Goal: Information Seeking & Learning: Learn about a topic

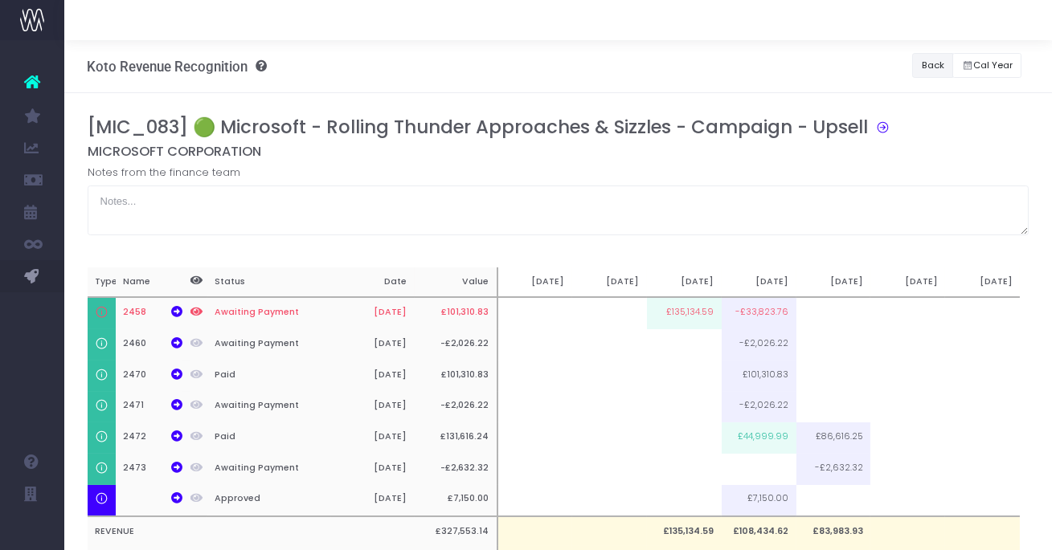
click at [916, 70] on button "Back" at bounding box center [932, 65] width 41 height 25
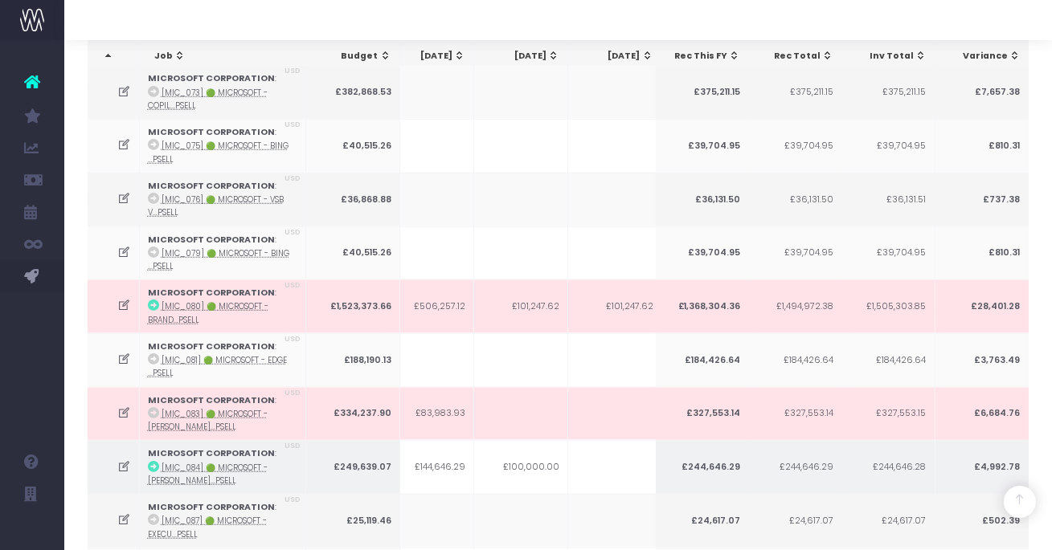
click at [124, 460] on icon at bounding box center [124, 467] width 14 height 14
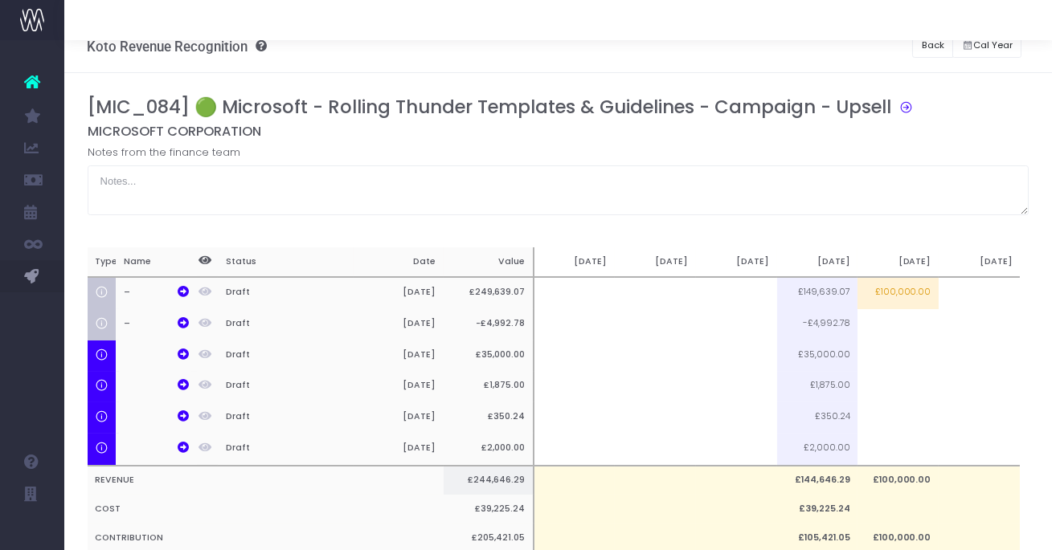
click at [120, 442] on table "Type Name Status Date Value [DATE] [DATE] [DATE] Sep [DATE] Nov 25 – Draft [DAT…" at bounding box center [549, 399] width 941 height 305
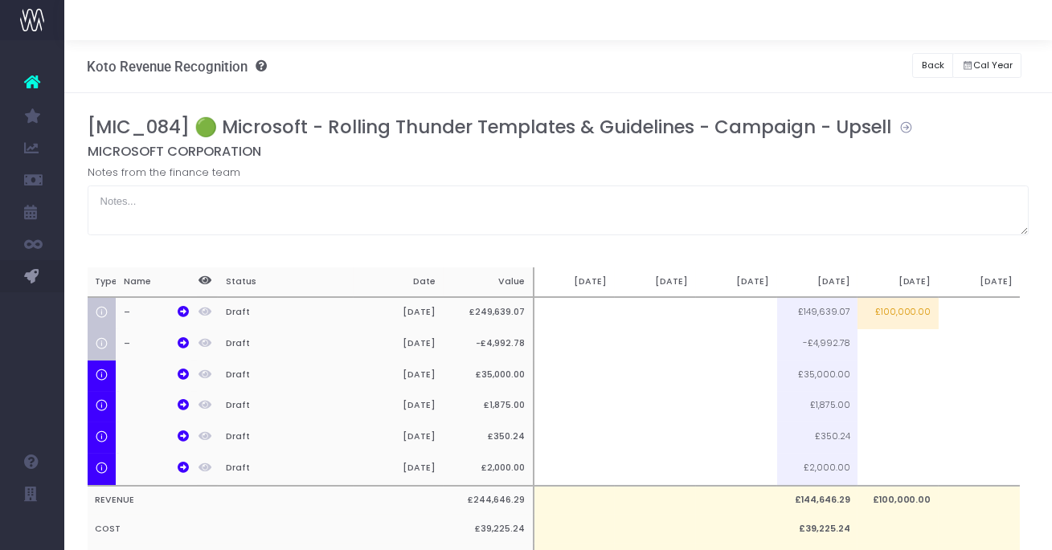
click at [901, 126] on icon at bounding box center [902, 125] width 22 height 18
click at [892, 127] on icon at bounding box center [902, 125] width 22 height 18
click at [929, 61] on button "Back" at bounding box center [932, 65] width 41 height 25
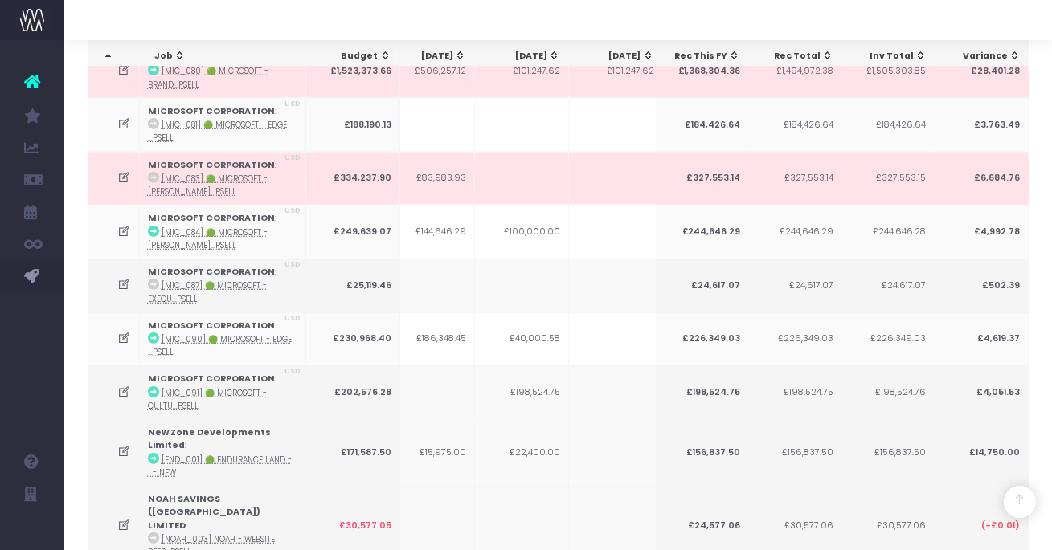
scroll to position [2857, 0]
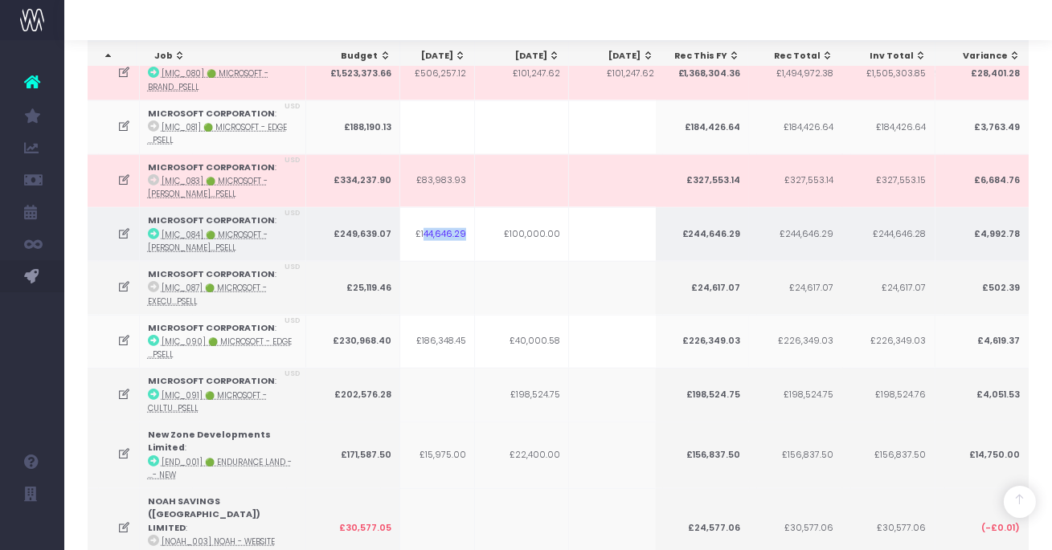
click at [423, 209] on td "£144,646.29" at bounding box center [428, 234] width 94 height 54
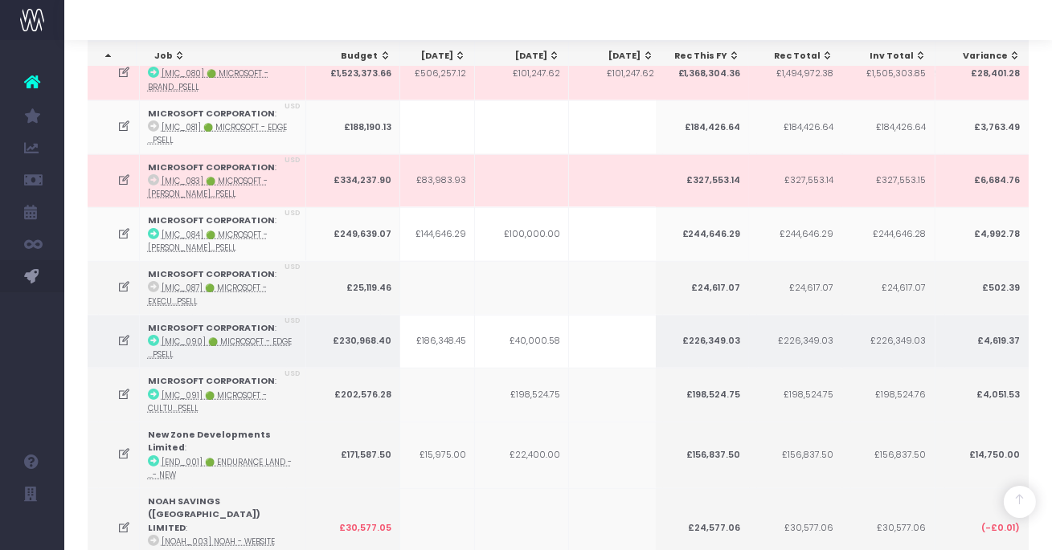
click at [120, 334] on icon at bounding box center [124, 341] width 14 height 14
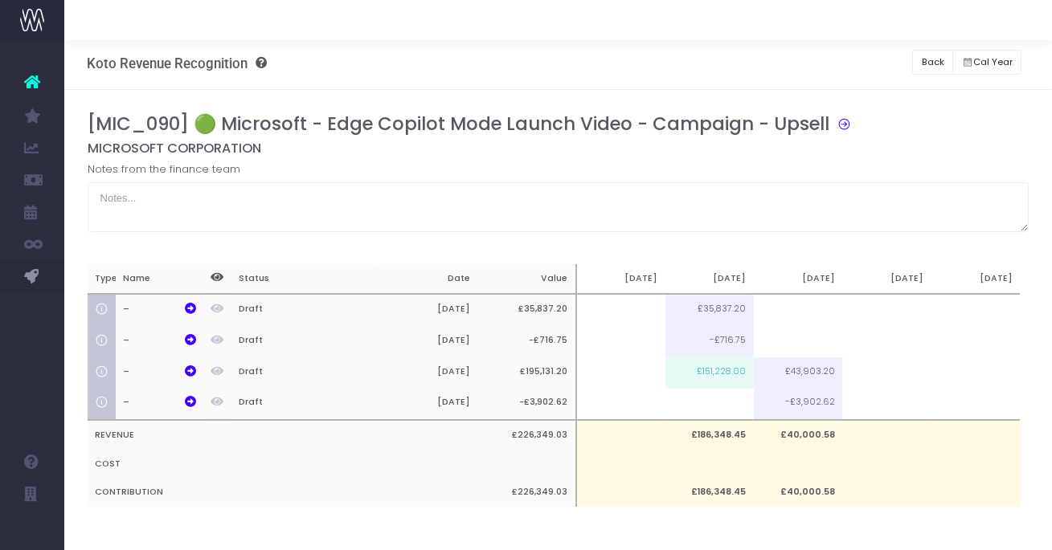
scroll to position [0, 0]
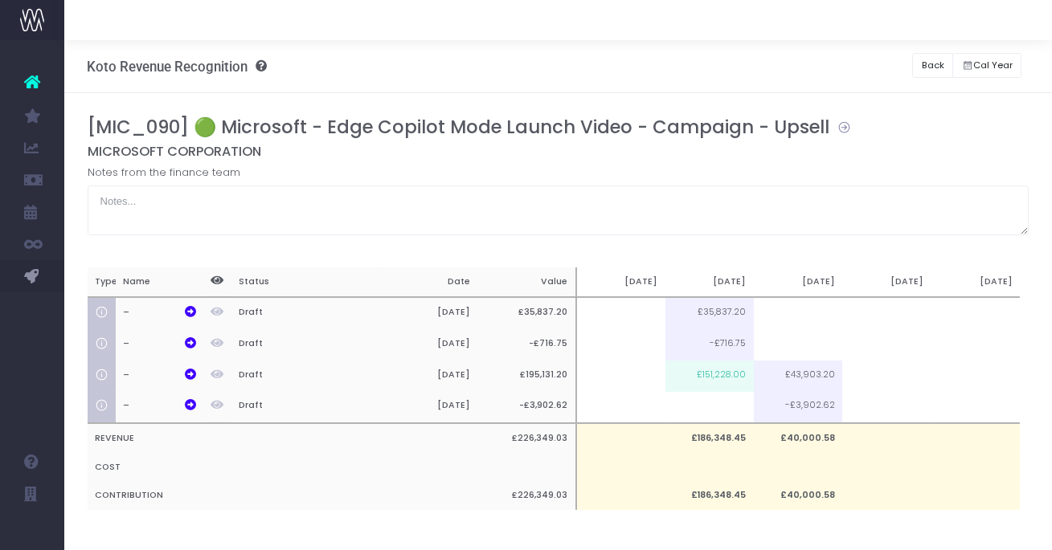
click at [837, 123] on icon at bounding box center [840, 125] width 22 height 18
click at [195, 309] on icon at bounding box center [190, 311] width 11 height 11
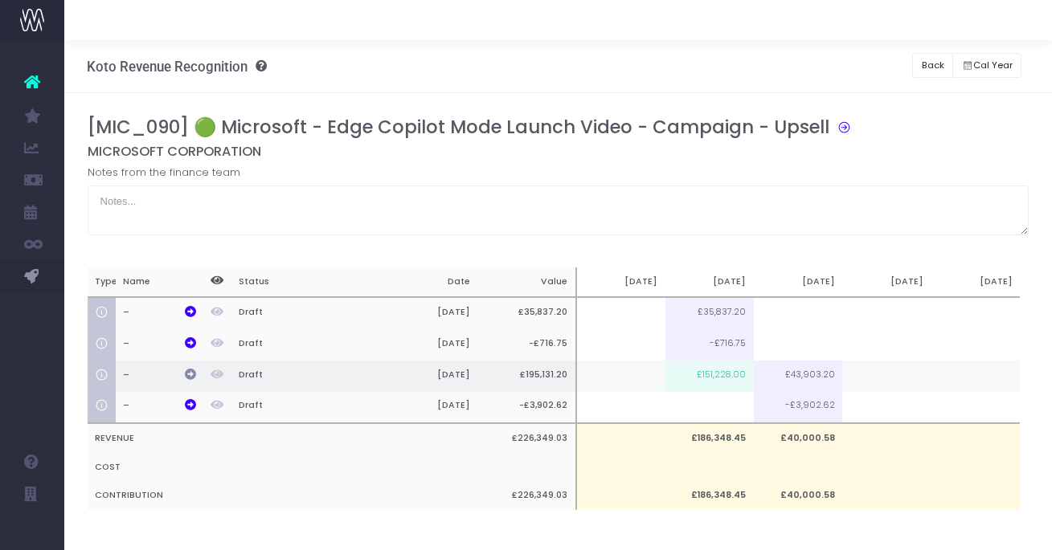
click at [193, 374] on icon at bounding box center [190, 374] width 11 height 11
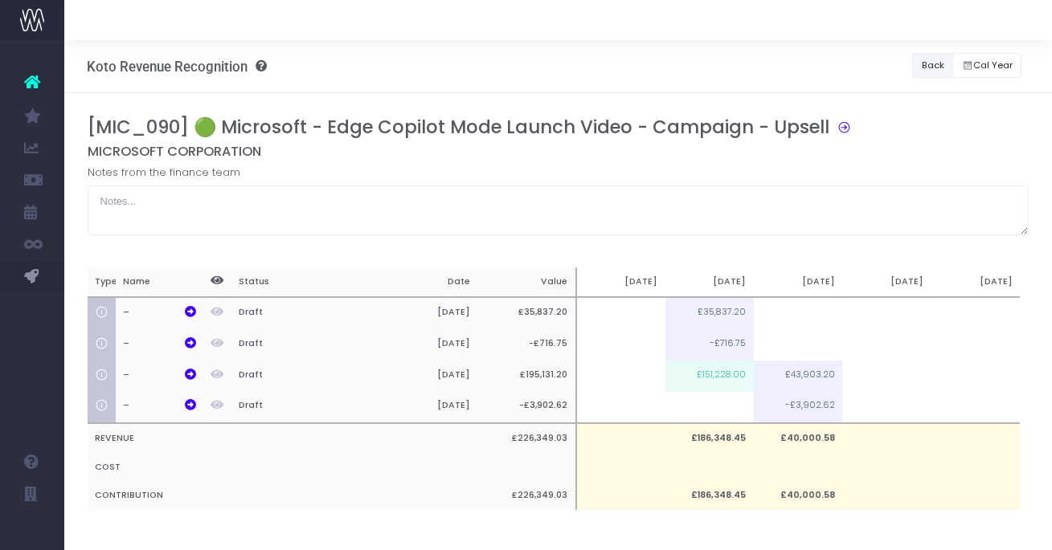
click at [924, 60] on button "Back" at bounding box center [932, 65] width 41 height 25
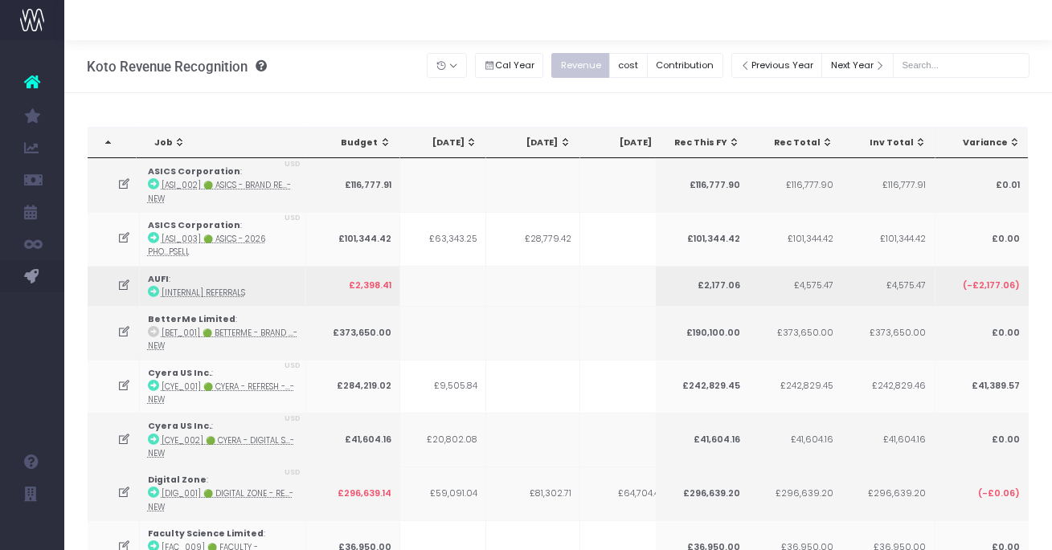
scroll to position [0, 578]
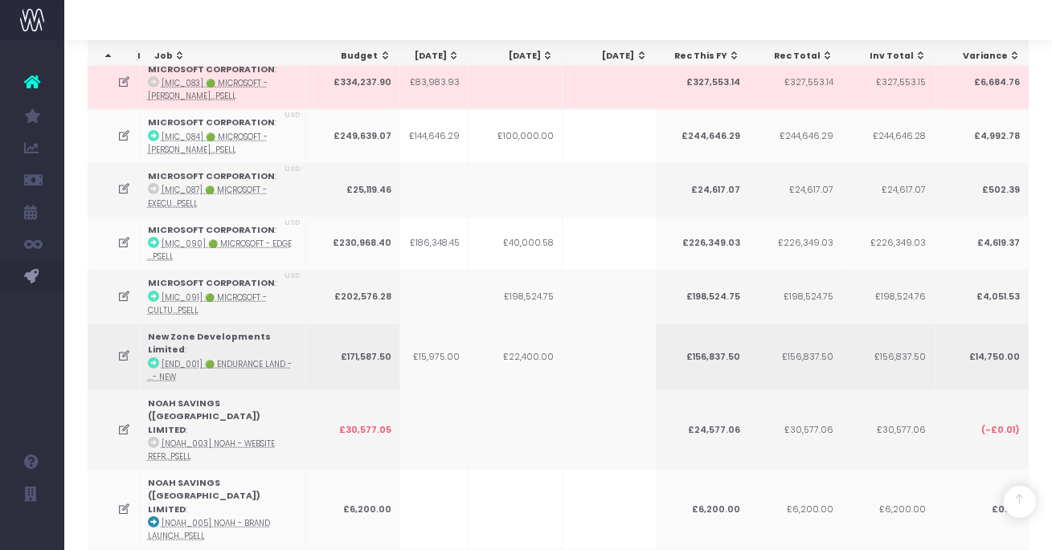
click at [124, 349] on icon at bounding box center [124, 356] width 14 height 14
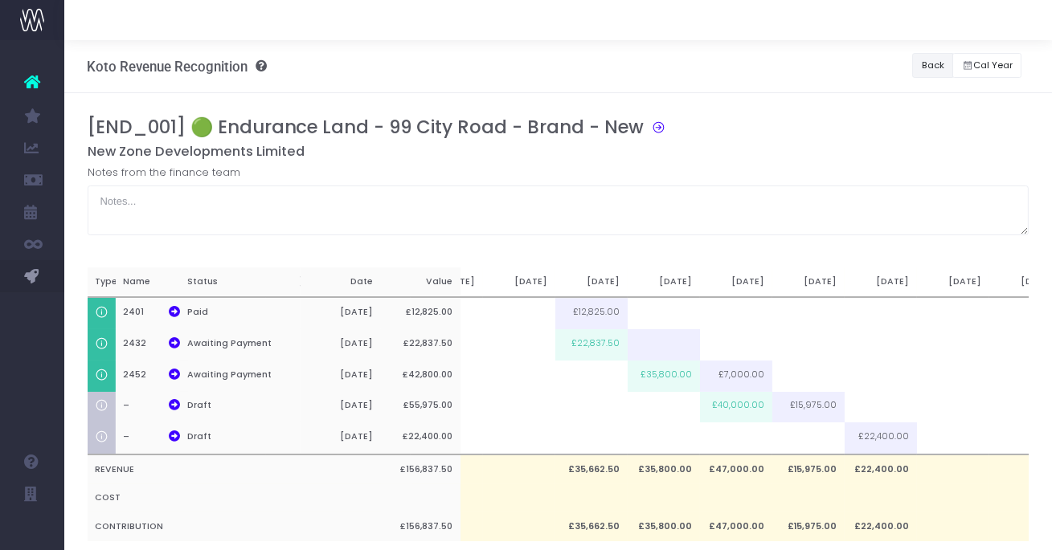
click at [923, 57] on button "Back" at bounding box center [932, 65] width 41 height 25
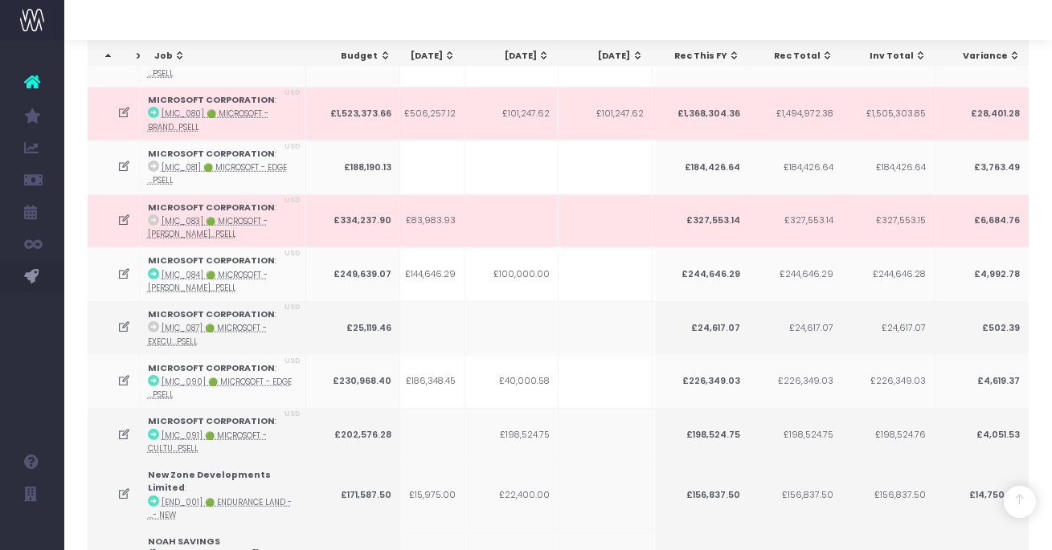
scroll to position [2830, 0]
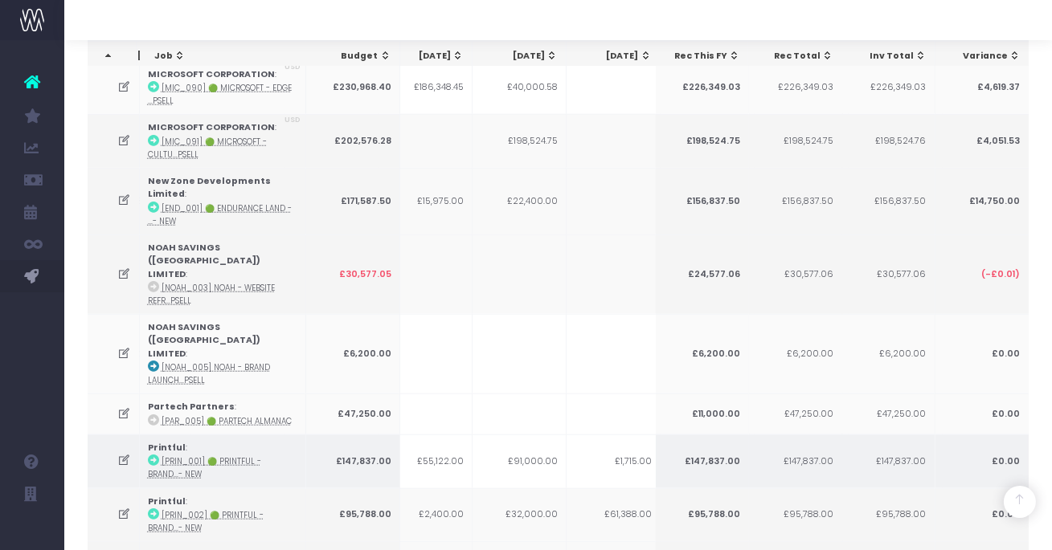
click at [120, 454] on icon at bounding box center [124, 461] width 14 height 14
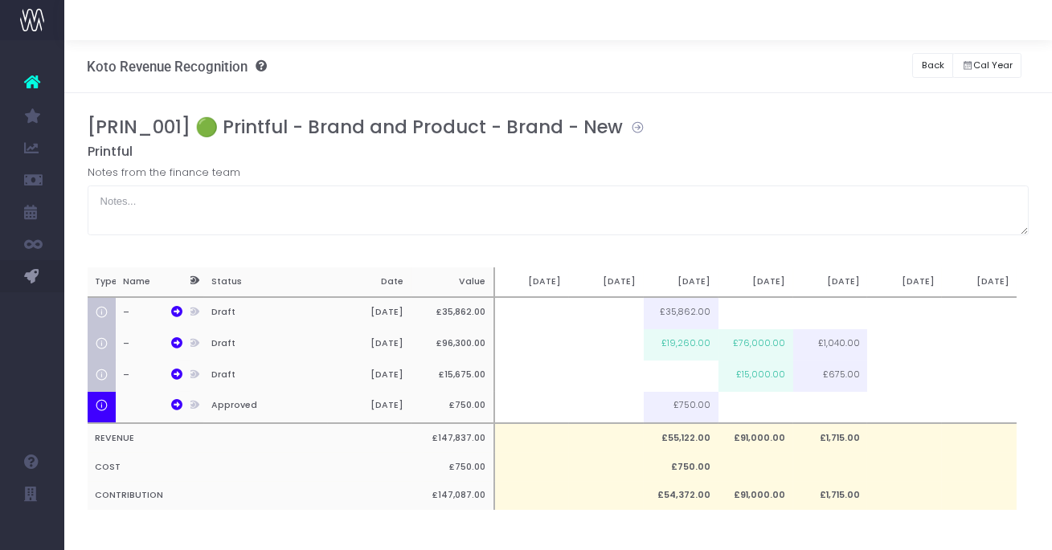
click at [623, 122] on icon at bounding box center [634, 125] width 22 height 18
click at [174, 307] on icon at bounding box center [176, 311] width 11 height 11
click at [945, 66] on button "Back" at bounding box center [932, 65] width 41 height 25
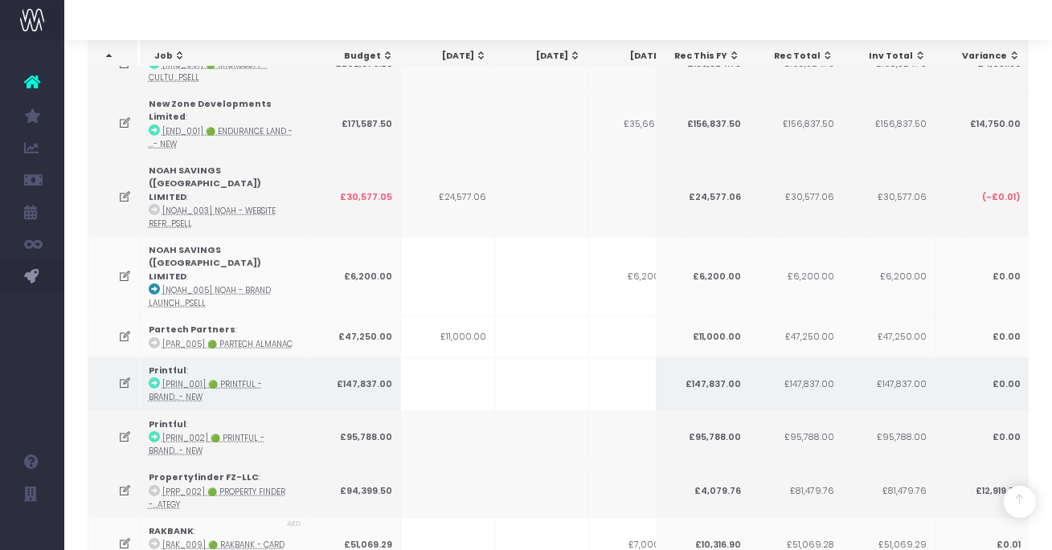
scroll to position [3190, 0]
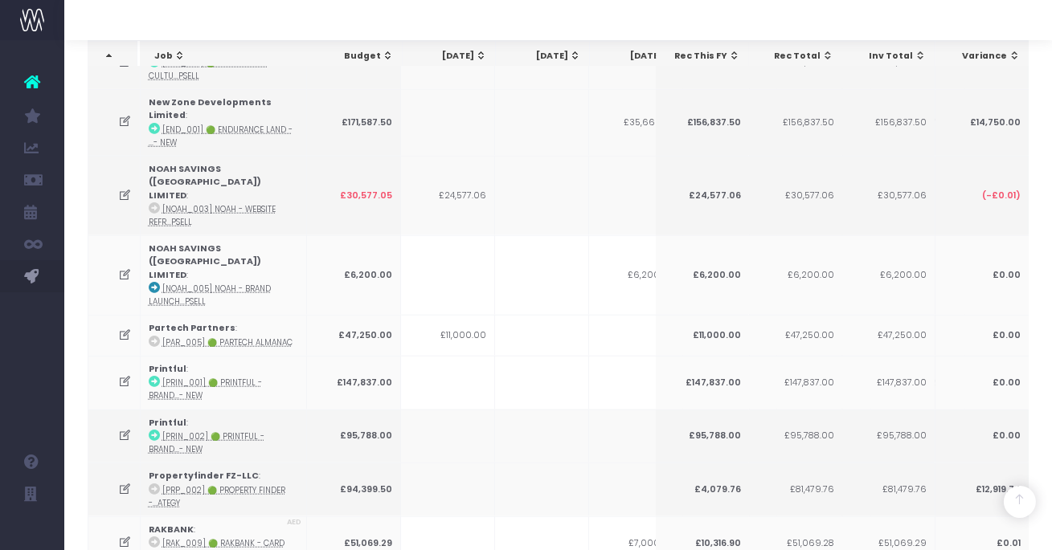
drag, startPoint x: 129, startPoint y: 340, endPoint x: 43, endPoint y: 370, distance: 92.0
click at [129, 429] on icon at bounding box center [125, 436] width 14 height 14
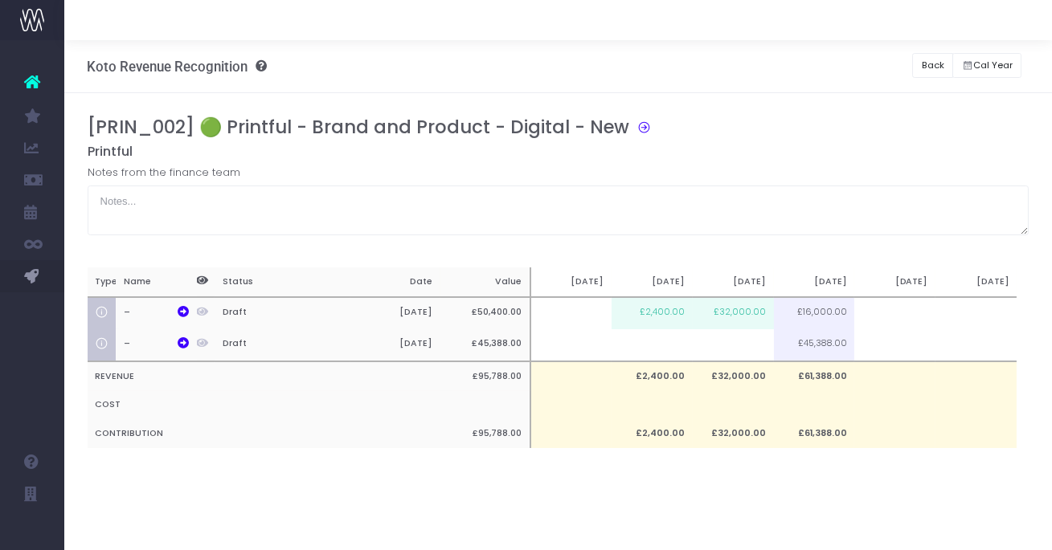
scroll to position [0, 0]
click at [633, 130] on icon at bounding box center [640, 125] width 22 height 18
click at [925, 67] on button "Back" at bounding box center [932, 65] width 41 height 25
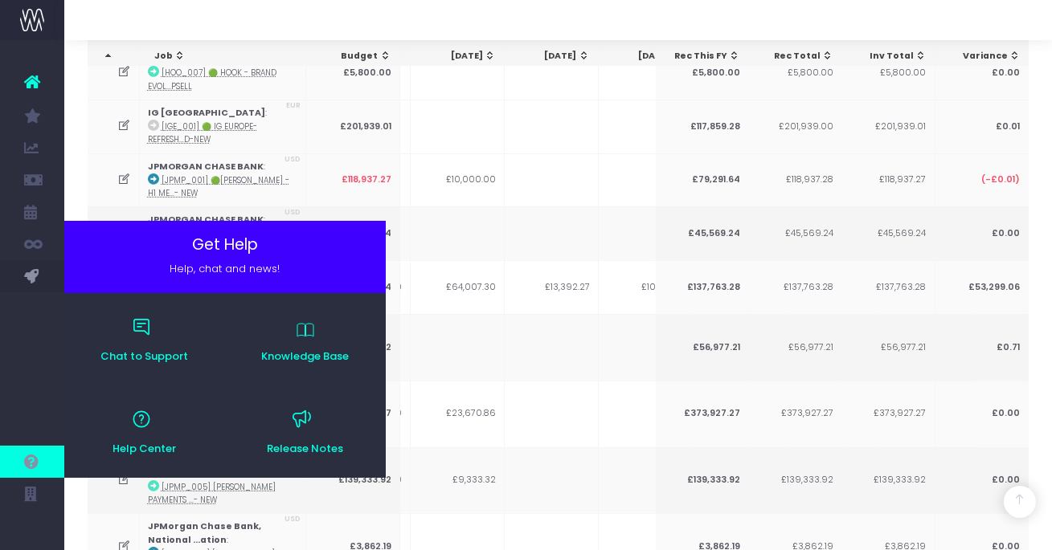
scroll to position [0, 602]
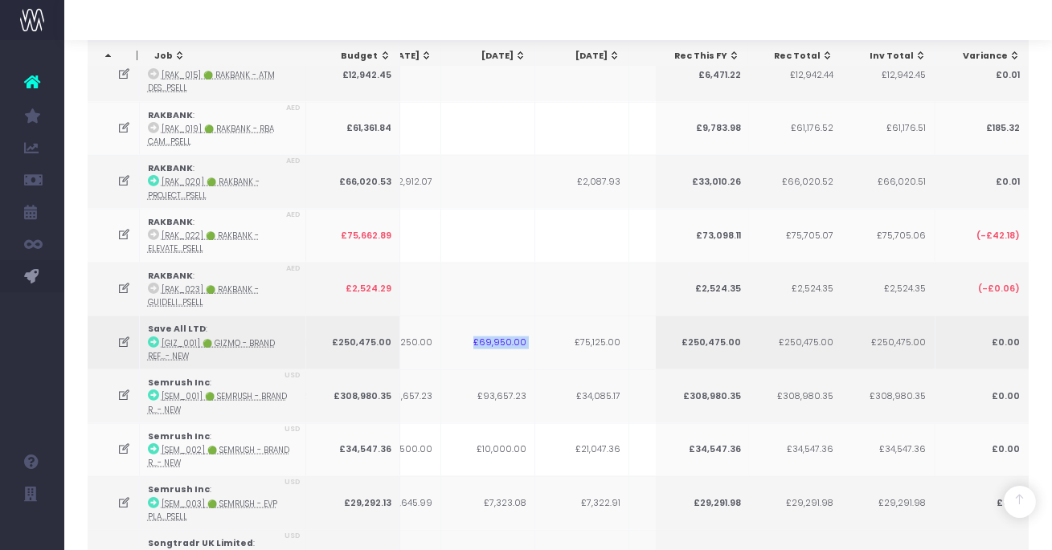
drag, startPoint x: 479, startPoint y: 240, endPoint x: 549, endPoint y: 239, distance: 69.9
click at [549, 316] on tr "Save All LTD : [GIZ_001] 🟢 Gizmo - Brand ref...- New £250,475.00 £35,150.00 £70…" at bounding box center [567, 343] width 1816 height 54
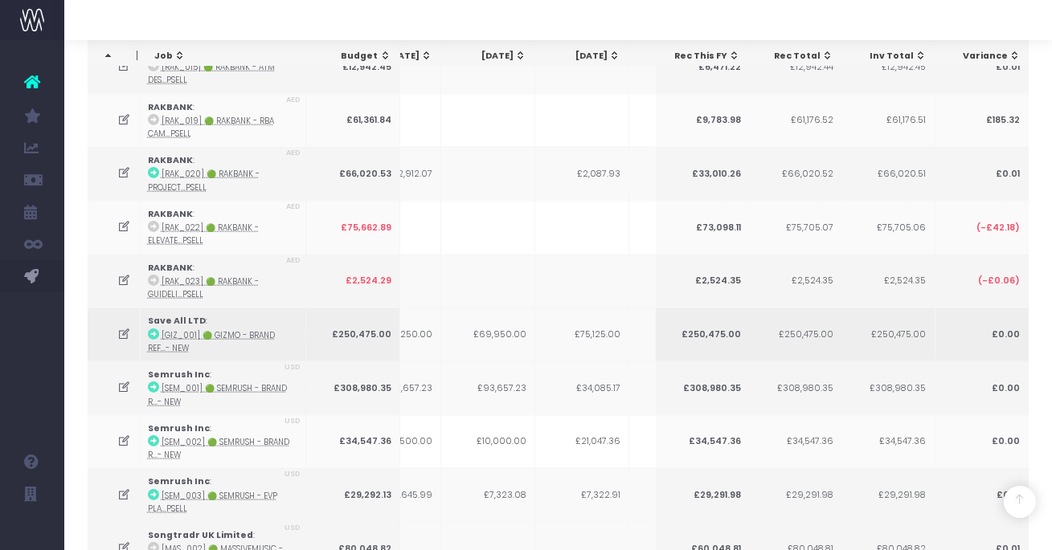
click at [123, 328] on icon at bounding box center [124, 335] width 14 height 14
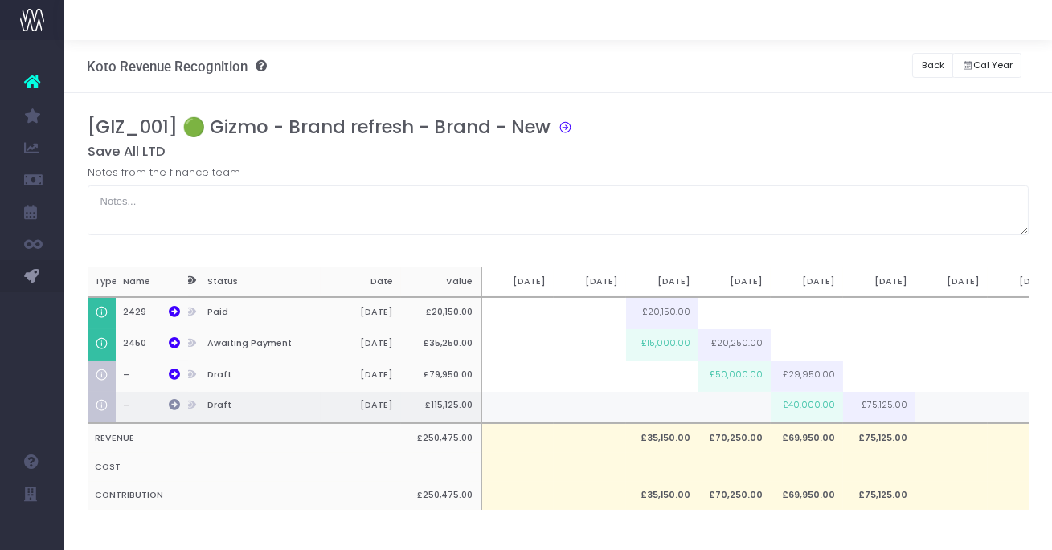
click at [173, 406] on icon at bounding box center [174, 404] width 11 height 11
click at [924, 68] on button "Back" at bounding box center [932, 65] width 41 height 25
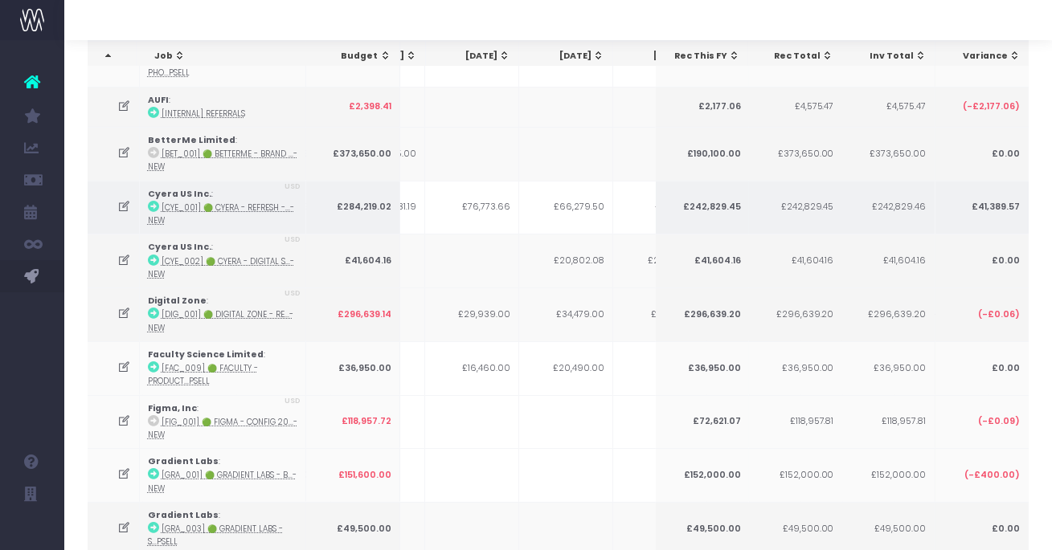
scroll to position [0, 365]
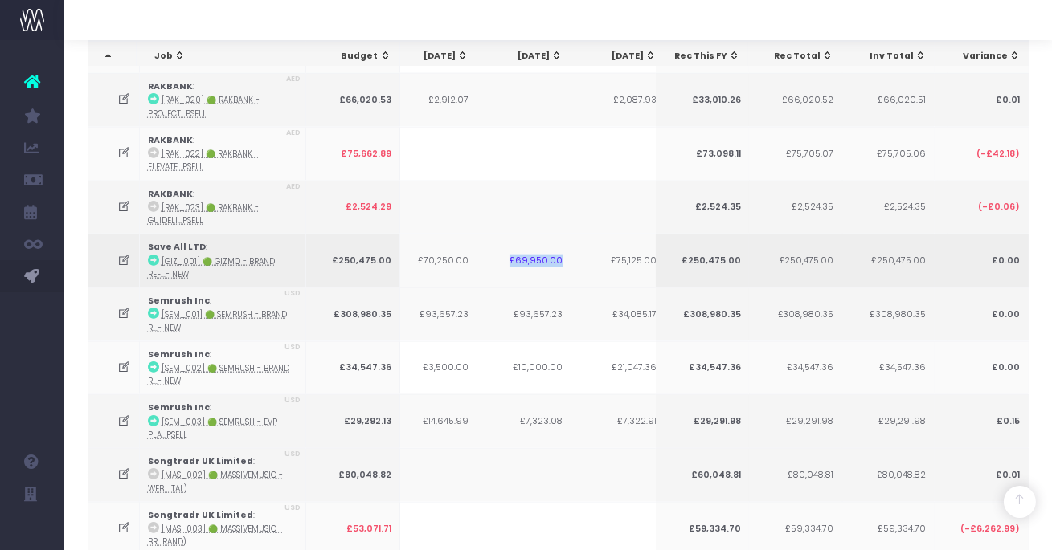
drag, startPoint x: 514, startPoint y: 159, endPoint x: 562, endPoint y: 161, distance: 48.3
click at [562, 234] on td "£69,950.00" at bounding box center [524, 261] width 94 height 54
drag, startPoint x: 118, startPoint y: 210, endPoint x: 66, endPoint y: 224, distance: 54.2
click at [118, 307] on icon at bounding box center [124, 314] width 14 height 14
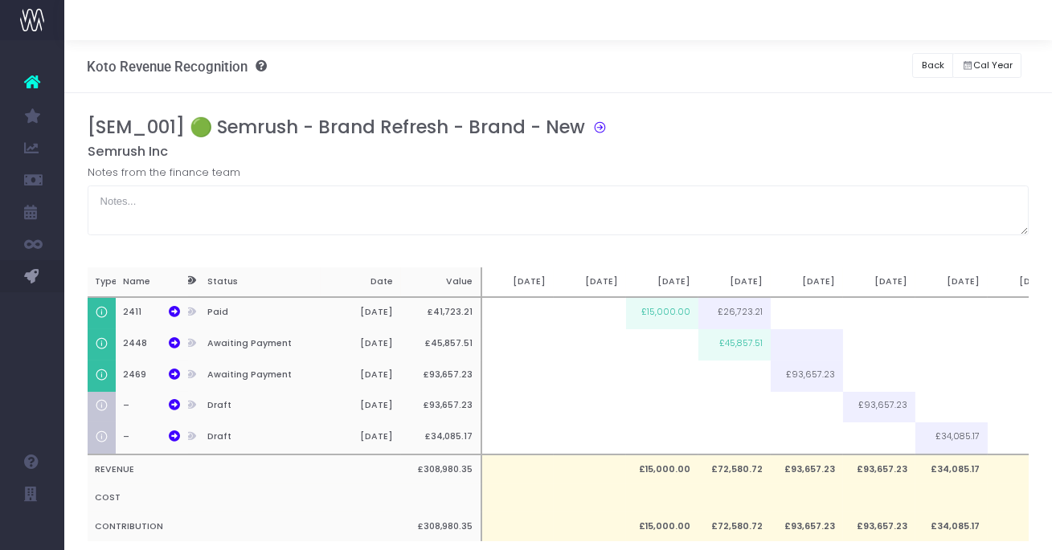
scroll to position [0, 0]
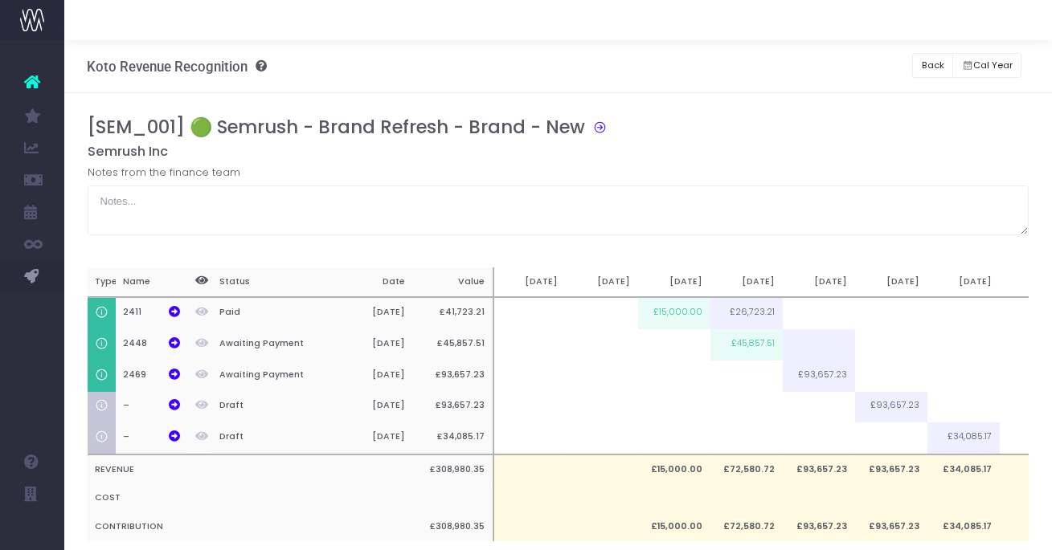
scroll to position [0, 12]
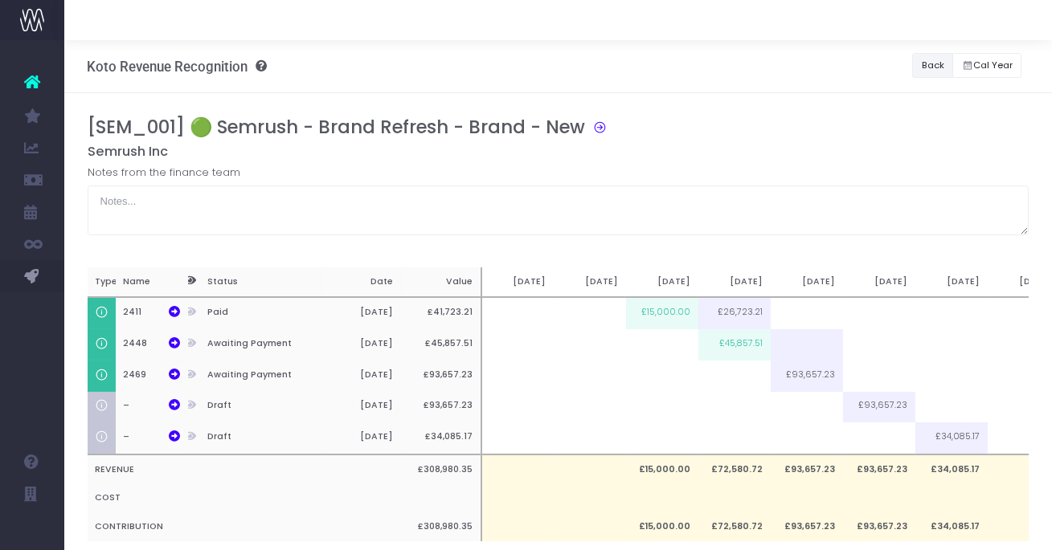
click at [927, 63] on button "Back" at bounding box center [932, 65] width 41 height 25
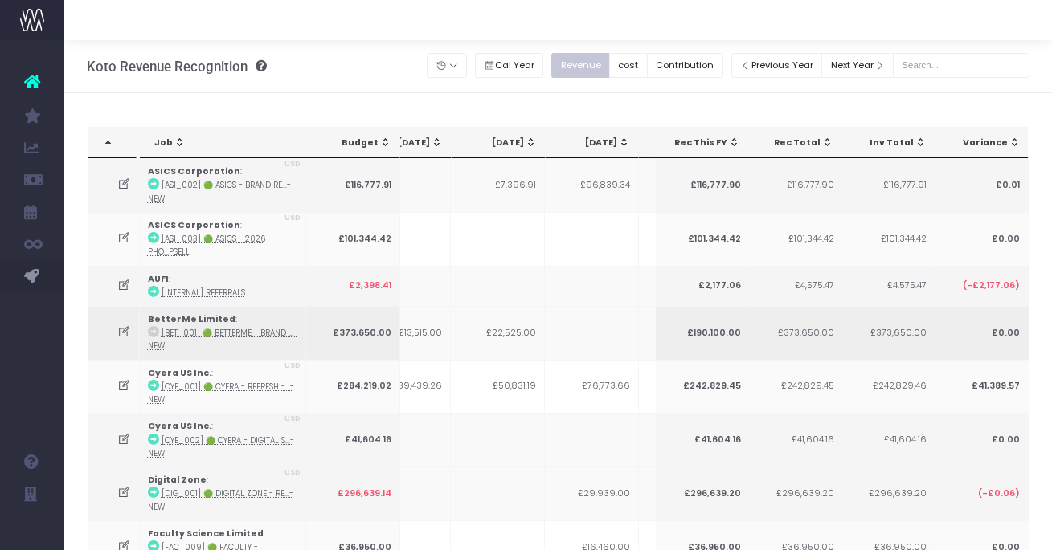
scroll to position [0, 0]
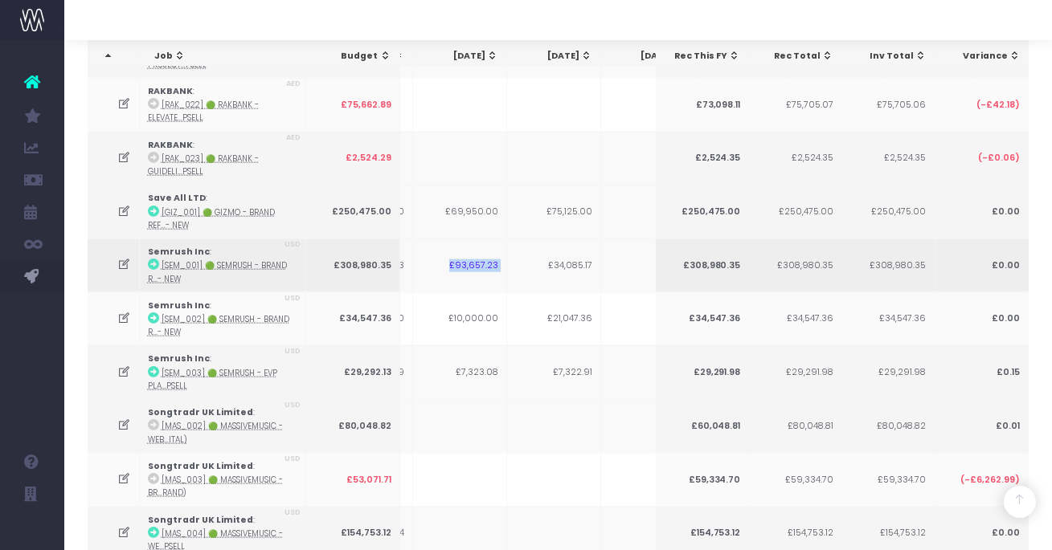
drag, startPoint x: 444, startPoint y: 162, endPoint x: 496, endPoint y: 165, distance: 51.5
click at [521, 239] on tr "Semrush Inc : [SEM_001] 🟢 Semrush - Brand R...- New USD £308,980.35 £15,000.00 …" at bounding box center [538, 266] width 1816 height 54
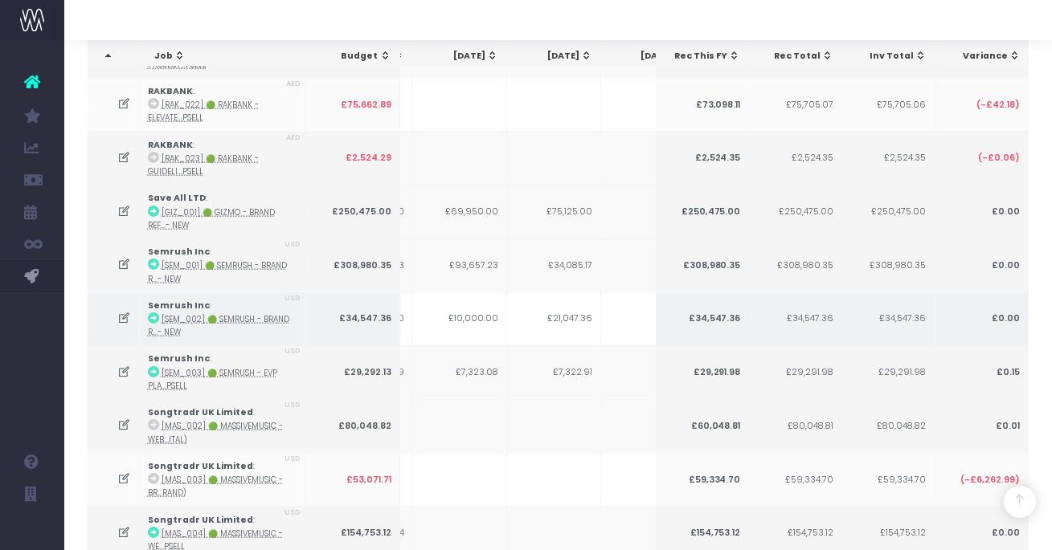
click at [124, 312] on icon at bounding box center [124, 319] width 14 height 14
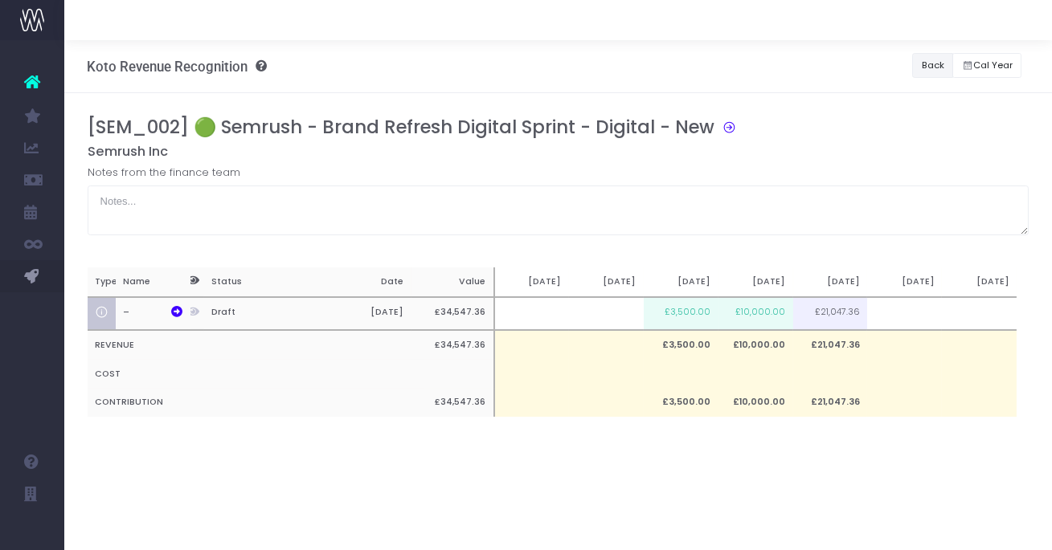
click at [928, 62] on button "Back" at bounding box center [932, 65] width 41 height 25
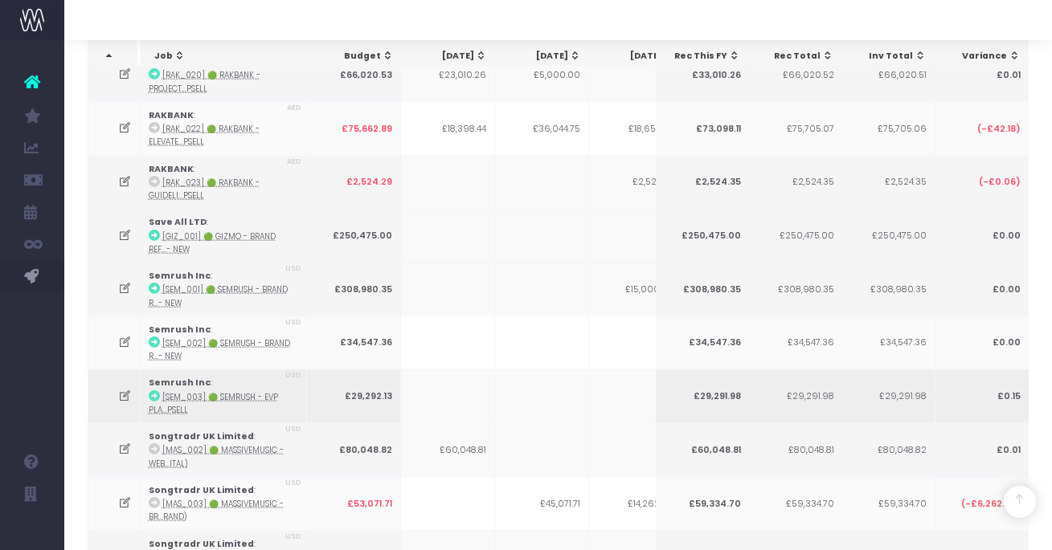
click at [125, 390] on icon at bounding box center [125, 397] width 14 height 14
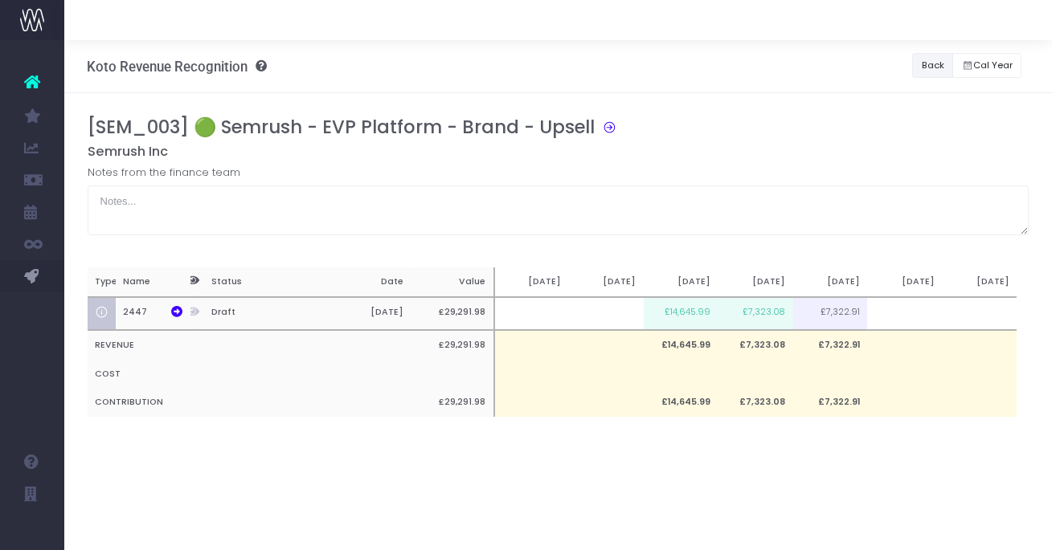
click at [917, 65] on button "Back" at bounding box center [932, 65] width 41 height 25
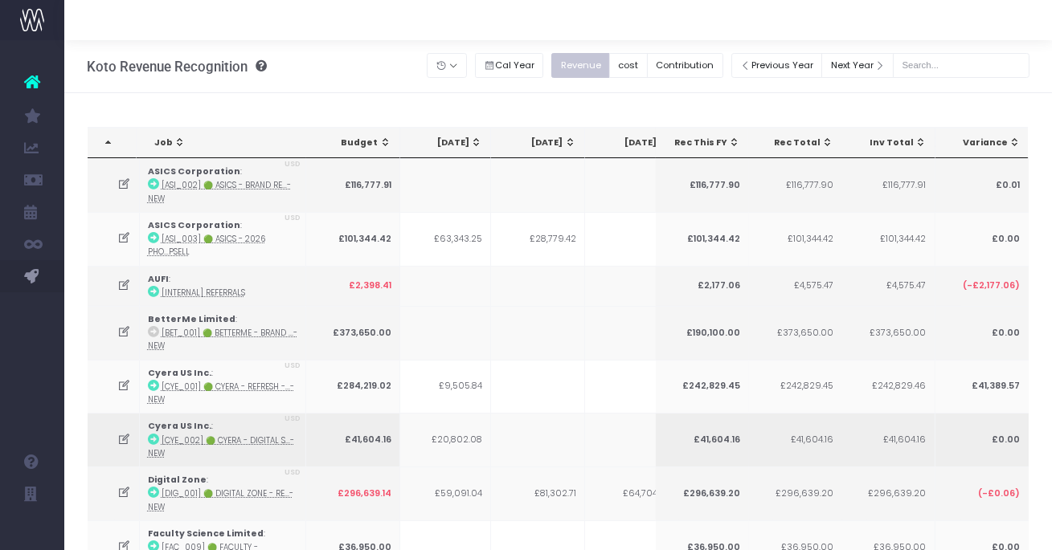
scroll to position [0, 557]
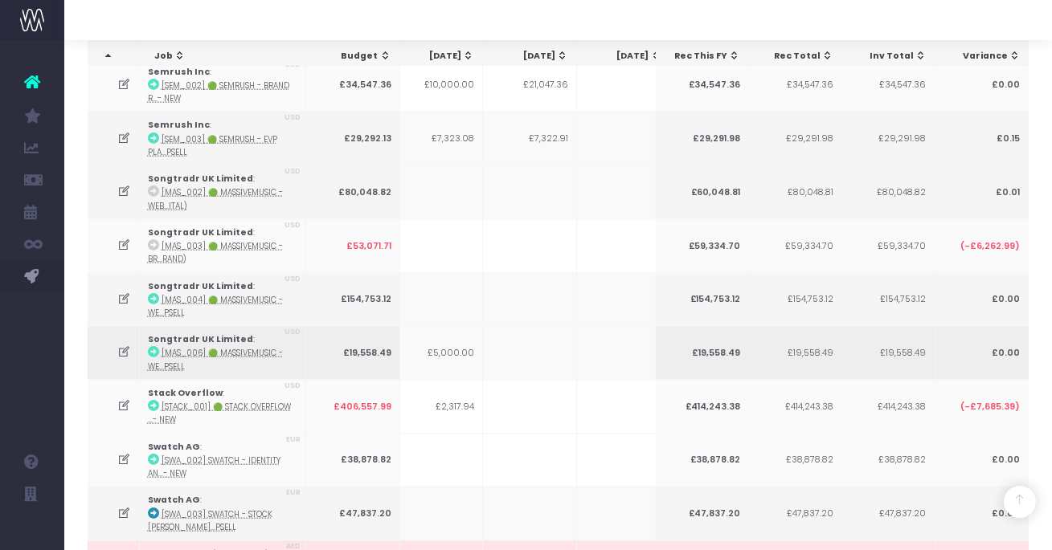
click at [122, 345] on icon at bounding box center [124, 352] width 14 height 14
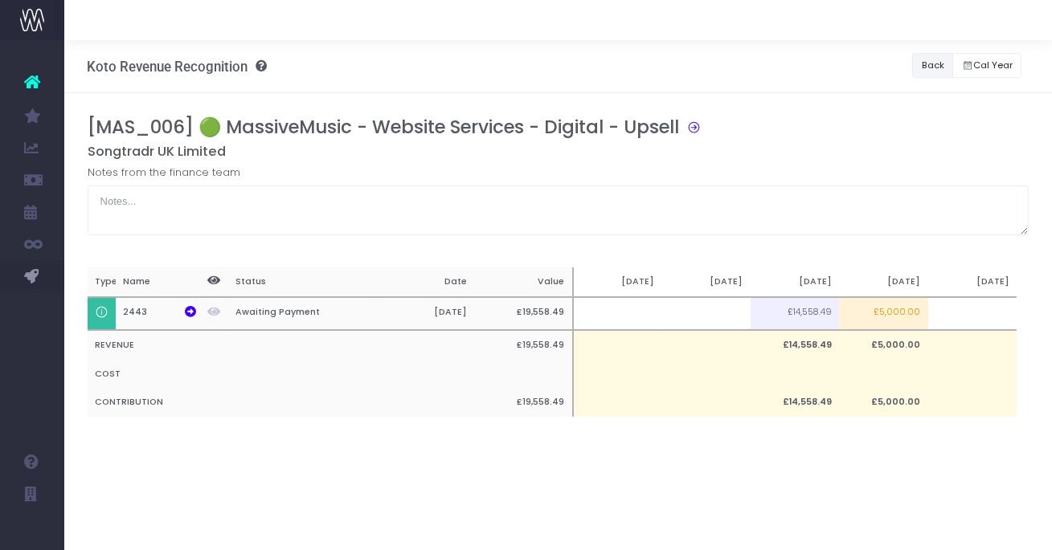
click at [929, 71] on button "Back" at bounding box center [932, 65] width 41 height 25
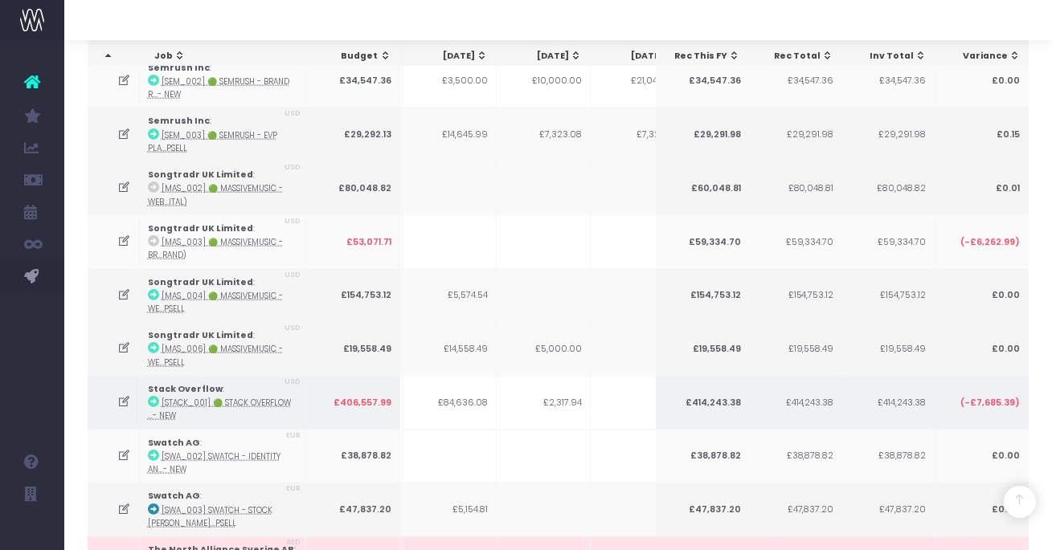
click at [129, 395] on icon at bounding box center [124, 402] width 14 height 14
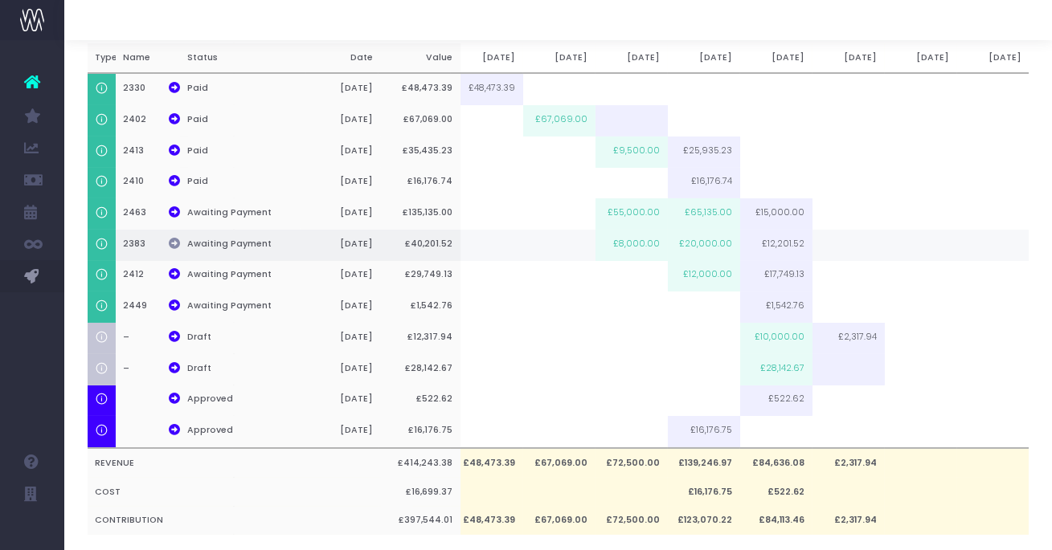
scroll to position [0, 0]
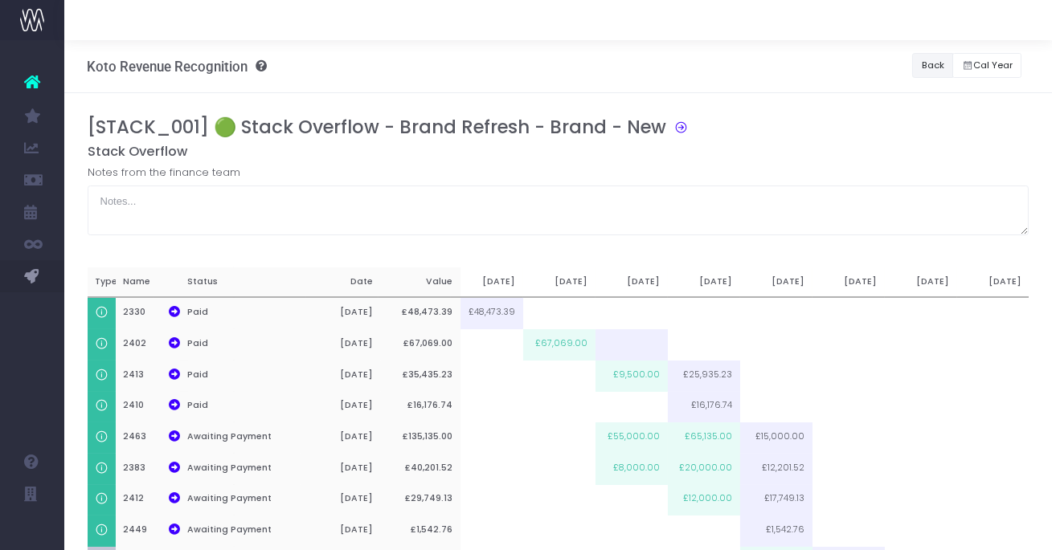
click at [915, 67] on button "Back" at bounding box center [932, 65] width 41 height 25
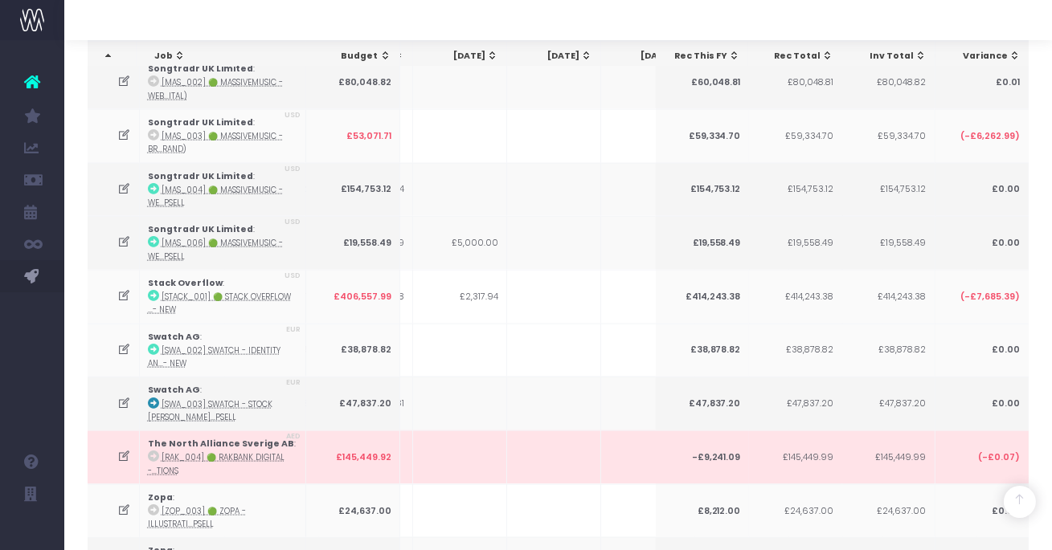
scroll to position [4611, 0]
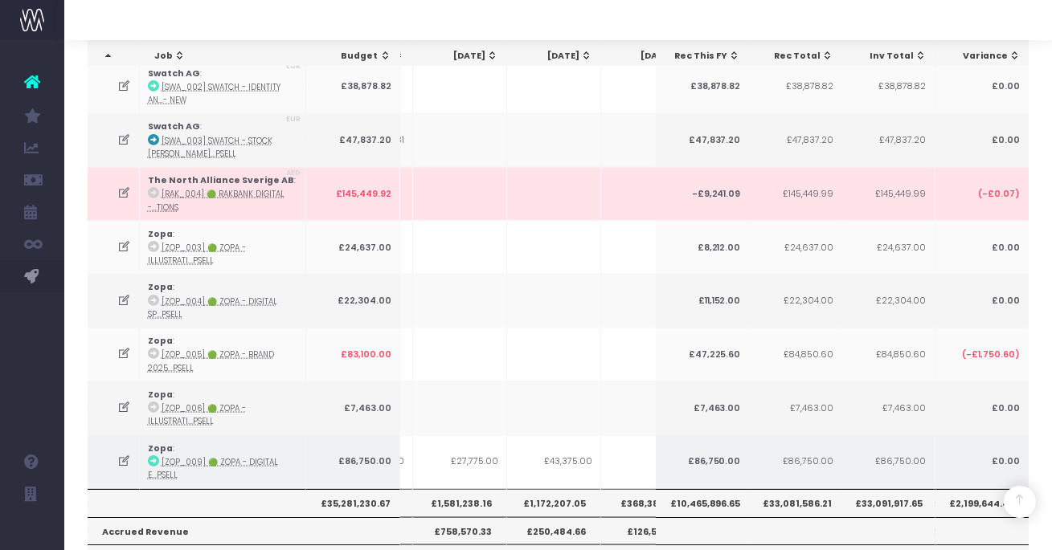
click at [124, 455] on icon at bounding box center [124, 462] width 14 height 14
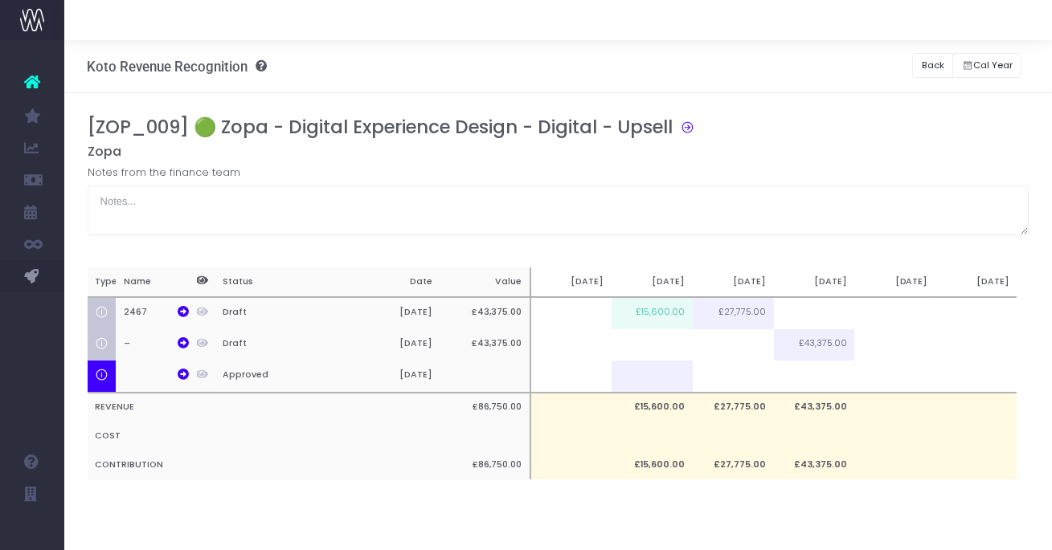
scroll to position [0, 12]
click at [938, 60] on button "Back" at bounding box center [932, 65] width 41 height 25
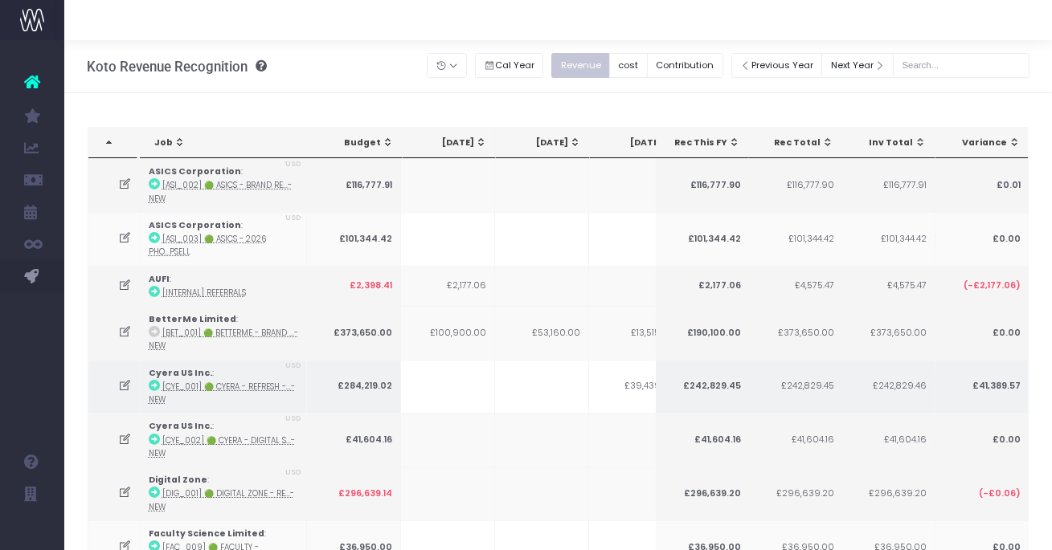
scroll to position [0, 136]
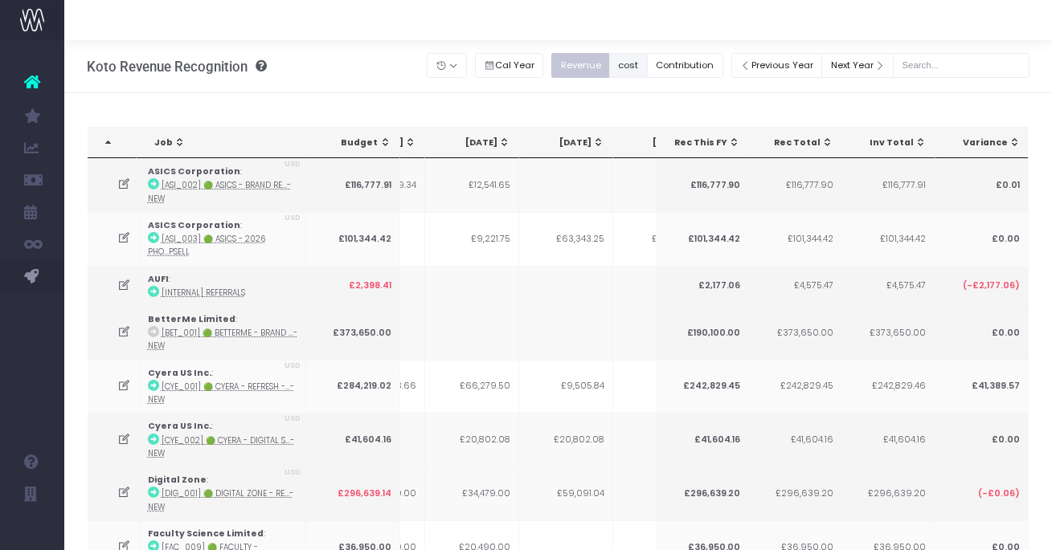
click at [646, 64] on button "cost" at bounding box center [628, 65] width 39 height 25
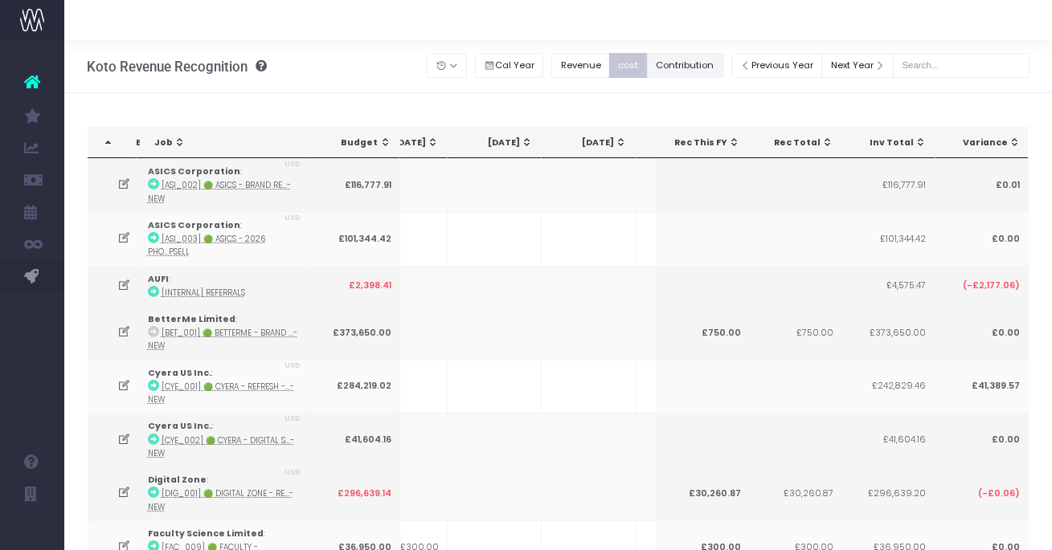
click at [682, 68] on button "Contribution" at bounding box center [685, 65] width 76 height 25
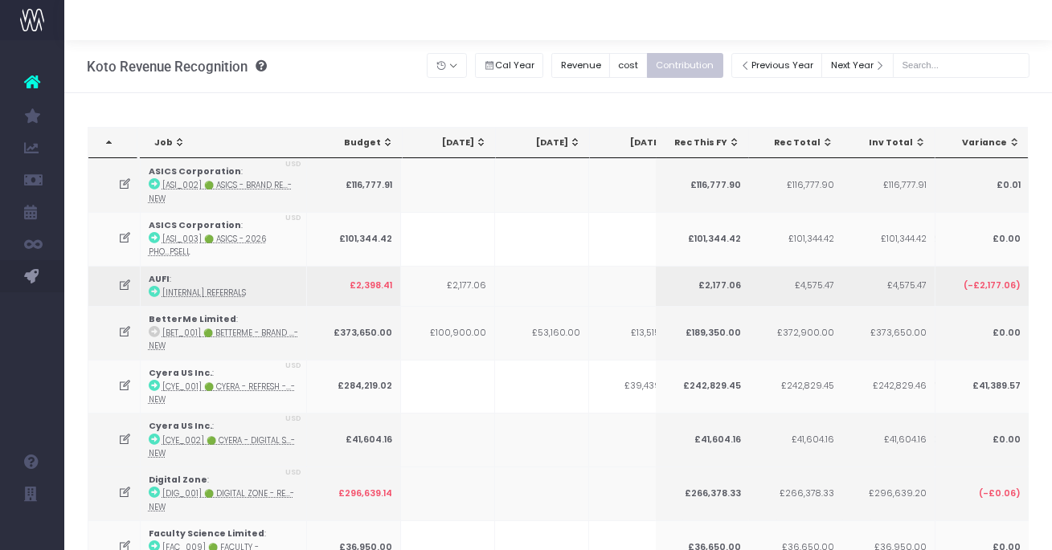
click at [529, 299] on td at bounding box center [542, 286] width 94 height 40
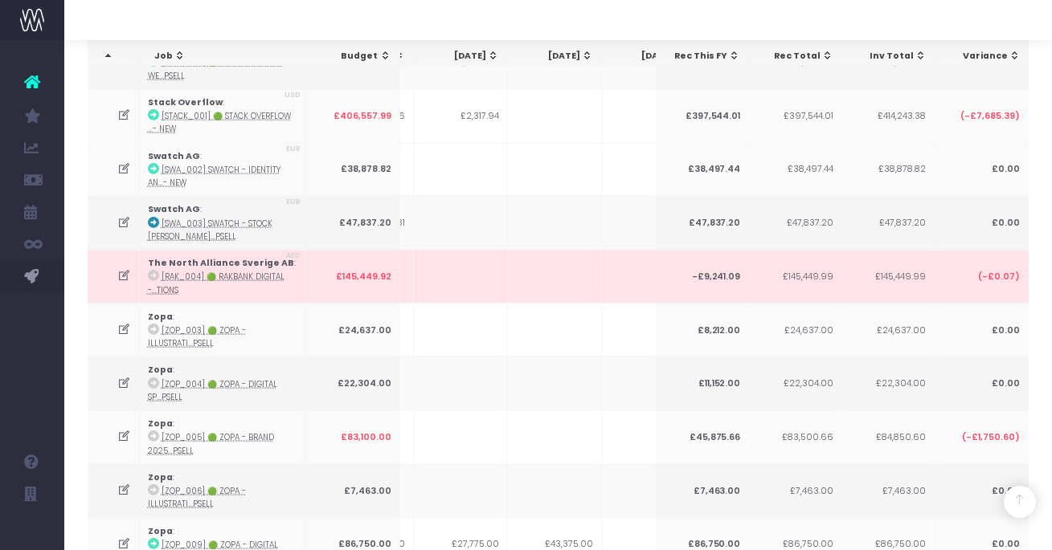
scroll to position [4611, 0]
